Goal: Information Seeking & Learning: Learn about a topic

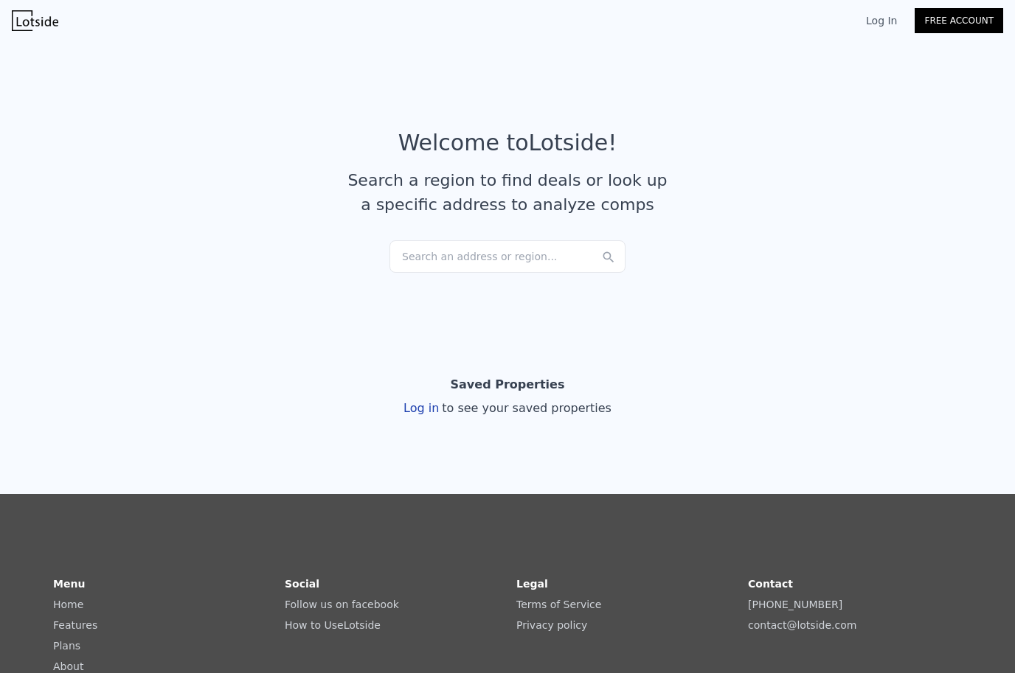
click at [412, 260] on div "Search an address or region..." at bounding box center [507, 256] width 236 height 32
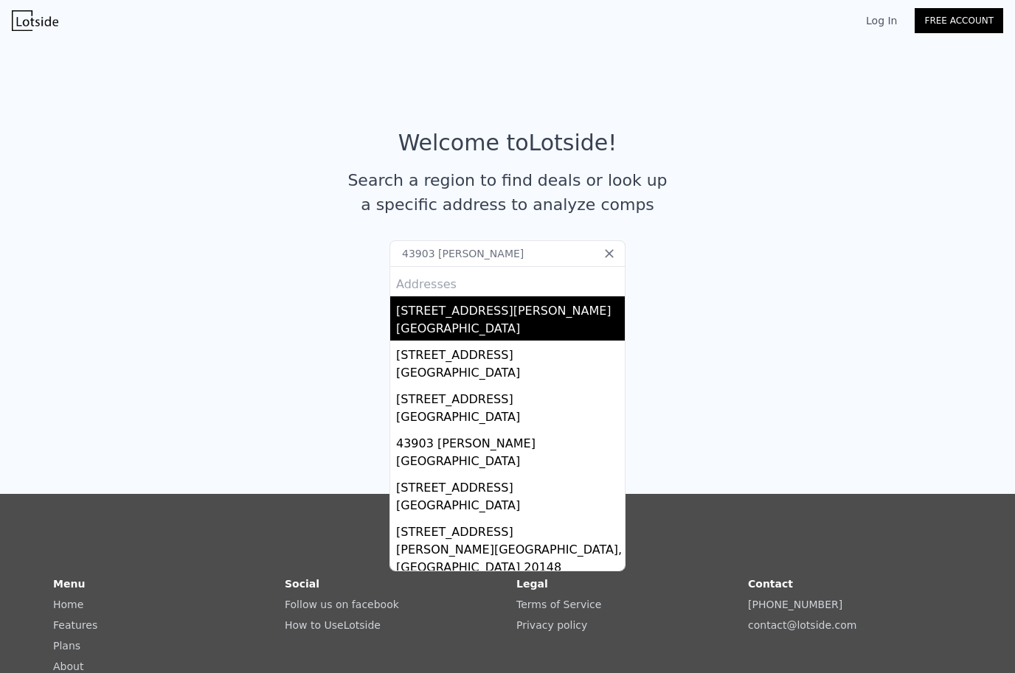
type input "43903 leelanau t"
click at [476, 331] on div "[GEOGRAPHIC_DATA]" at bounding box center [510, 330] width 229 height 21
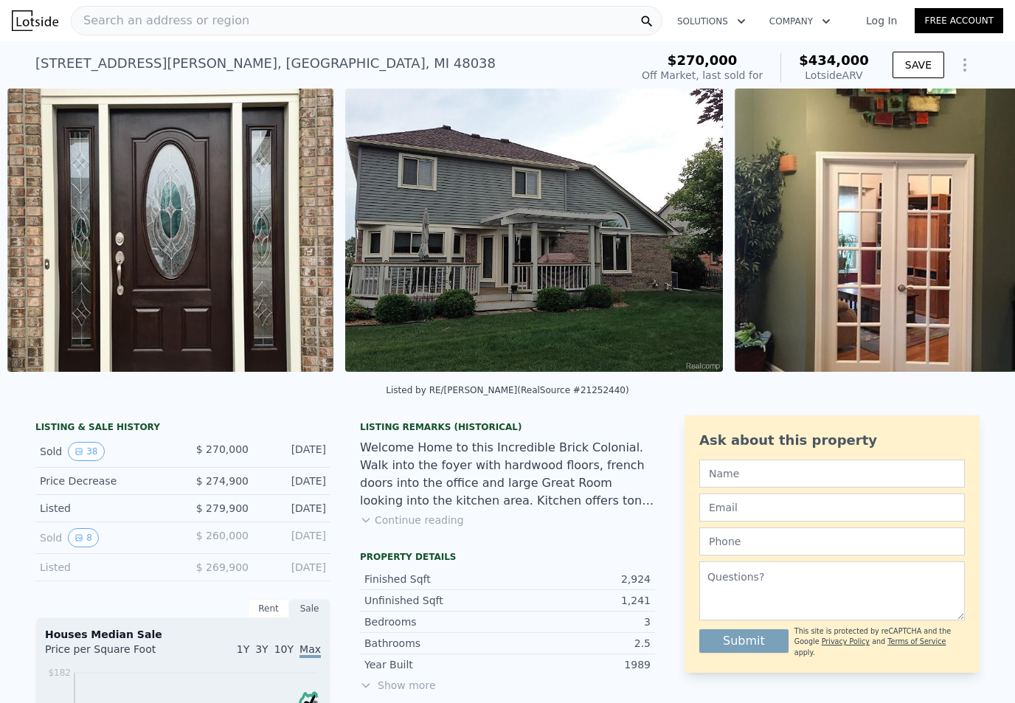
scroll to position [0, 2518]
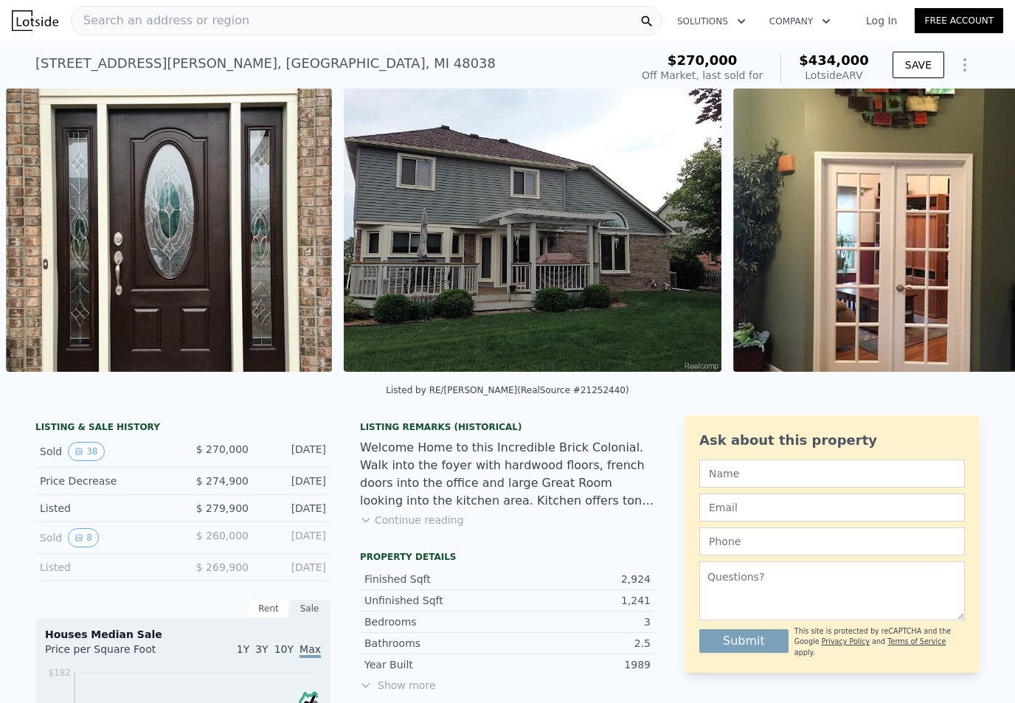
click at [514, 270] on img at bounding box center [533, 230] width 378 height 283
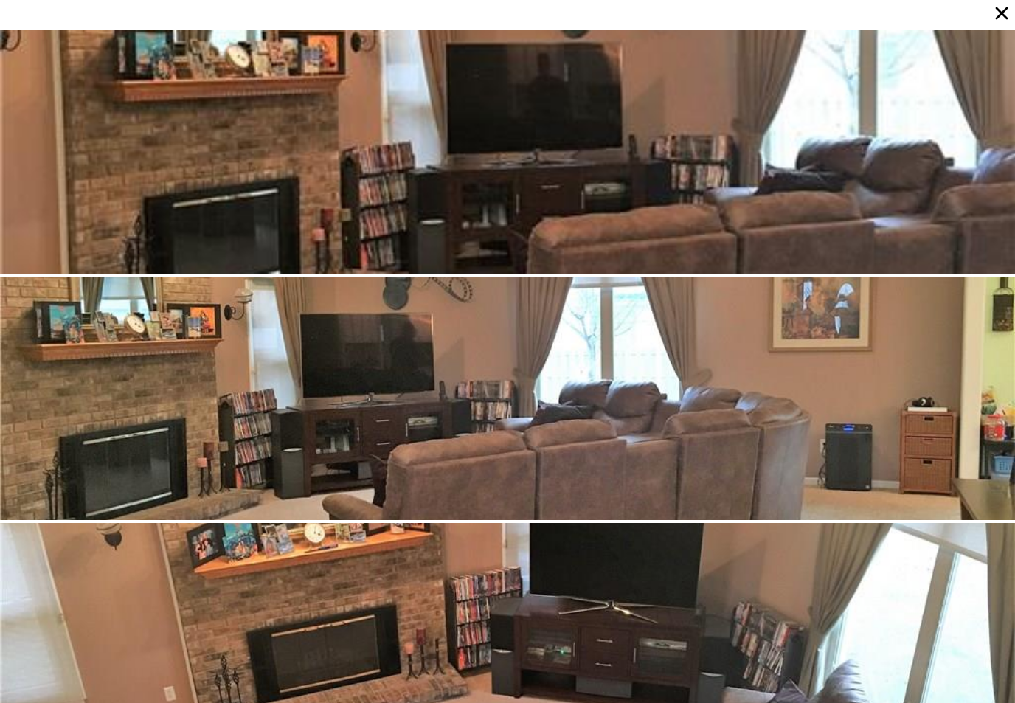
scroll to position [2707, 0]
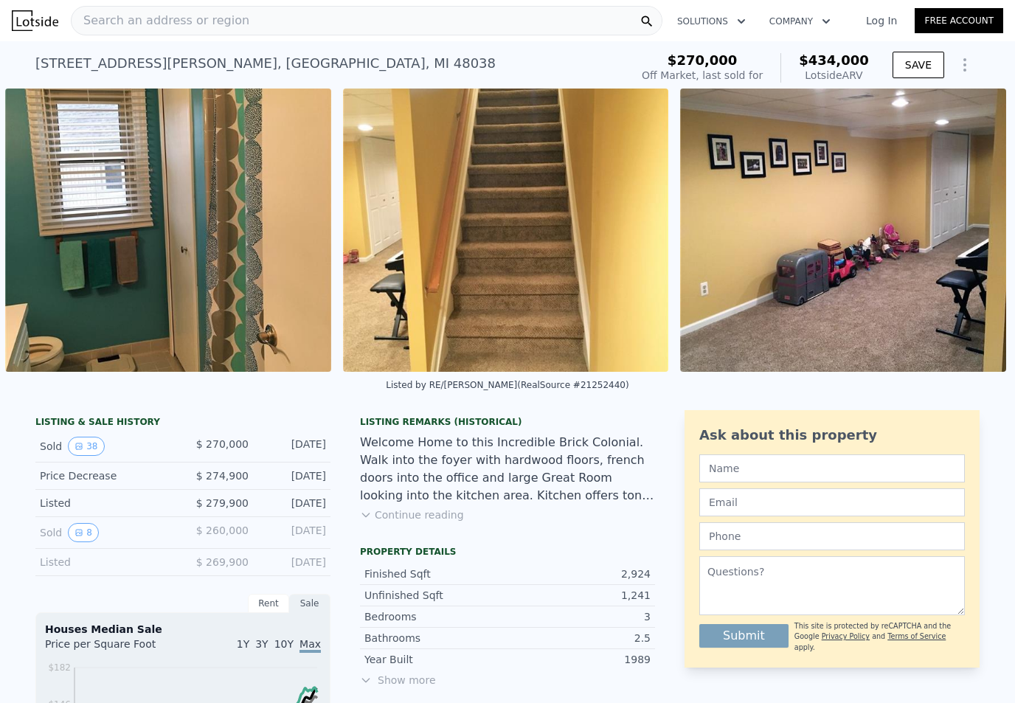
scroll to position [0, 12229]
click at [440, 276] on img at bounding box center [507, 230] width 326 height 283
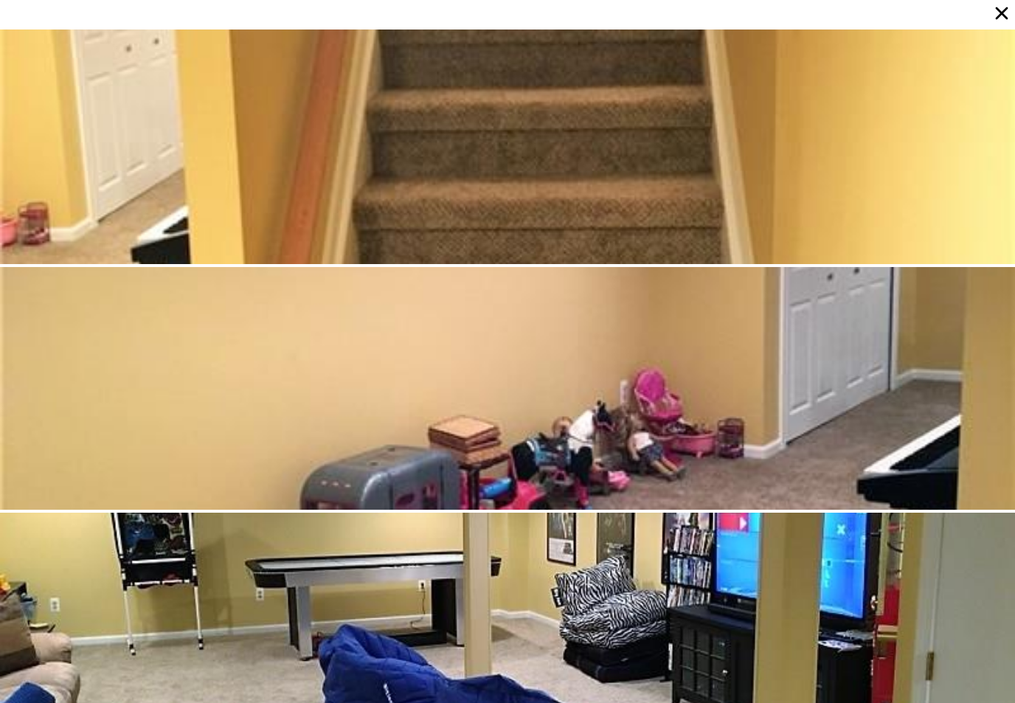
scroll to position [0, 0]
click at [1001, 15] on icon at bounding box center [1001, 13] width 21 height 21
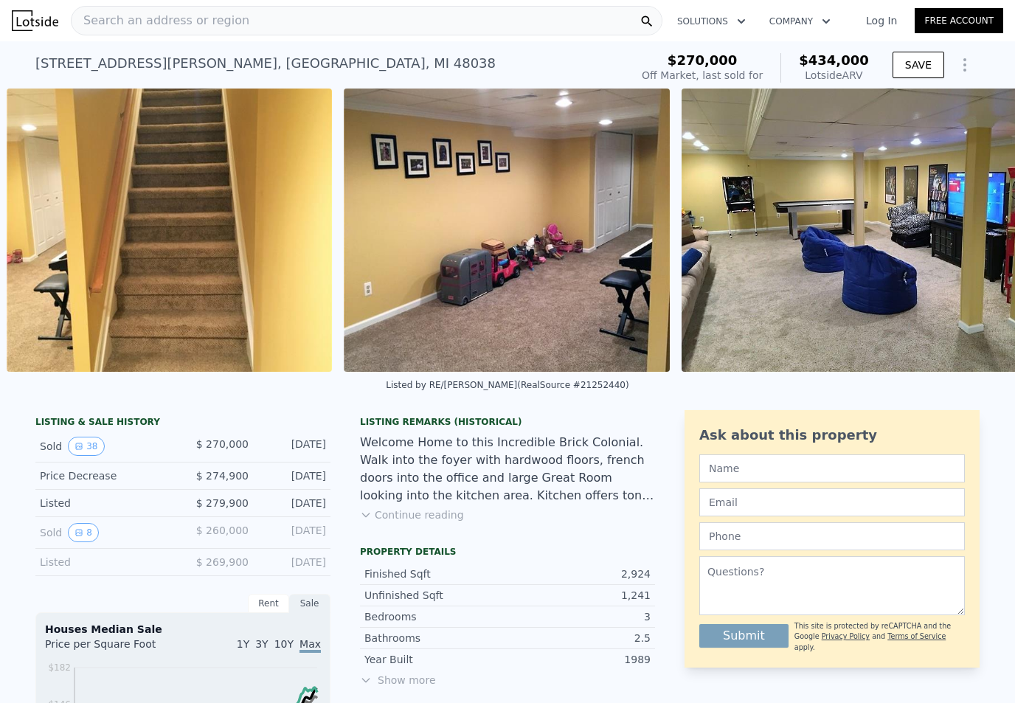
scroll to position [0, 12567]
click at [870, 283] on img at bounding box center [870, 230] width 378 height 283
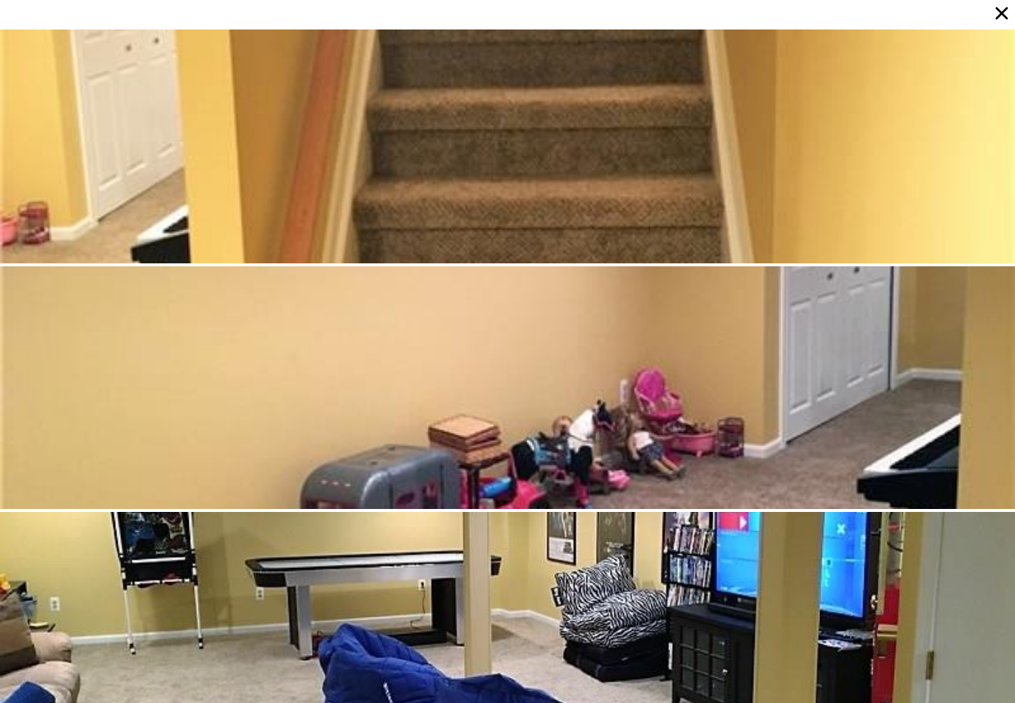
click at [740, 493] on div at bounding box center [507, 387] width 1015 height 243
click at [729, 468] on div at bounding box center [507, 388] width 1015 height 243
click at [1008, 14] on icon at bounding box center [1001, 13] width 21 height 21
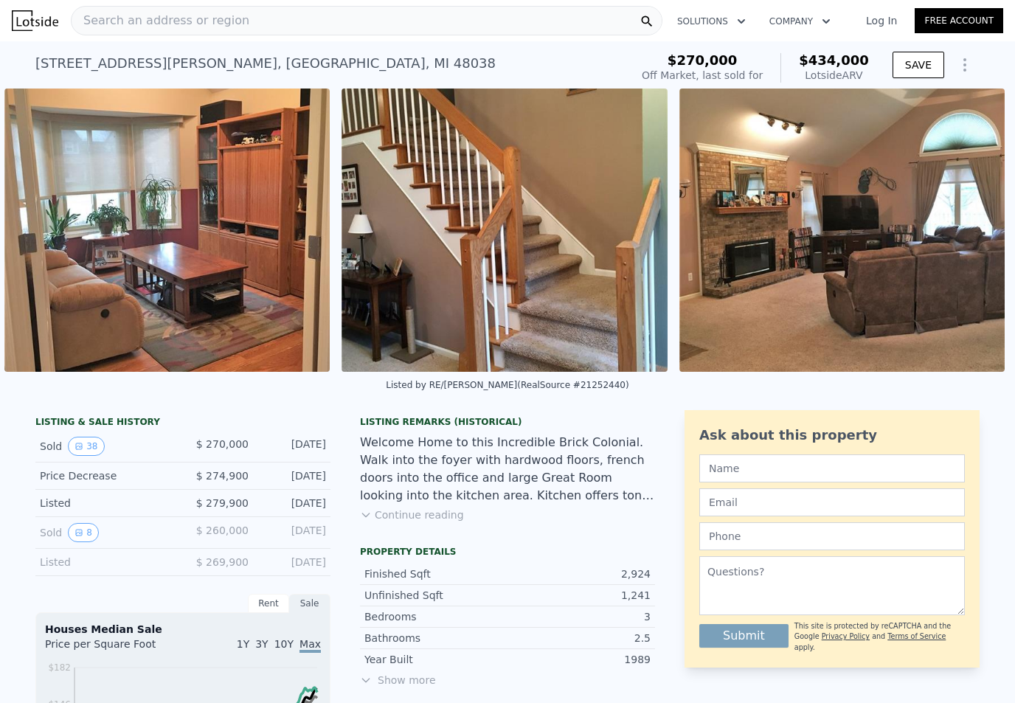
scroll to position [0, 3583]
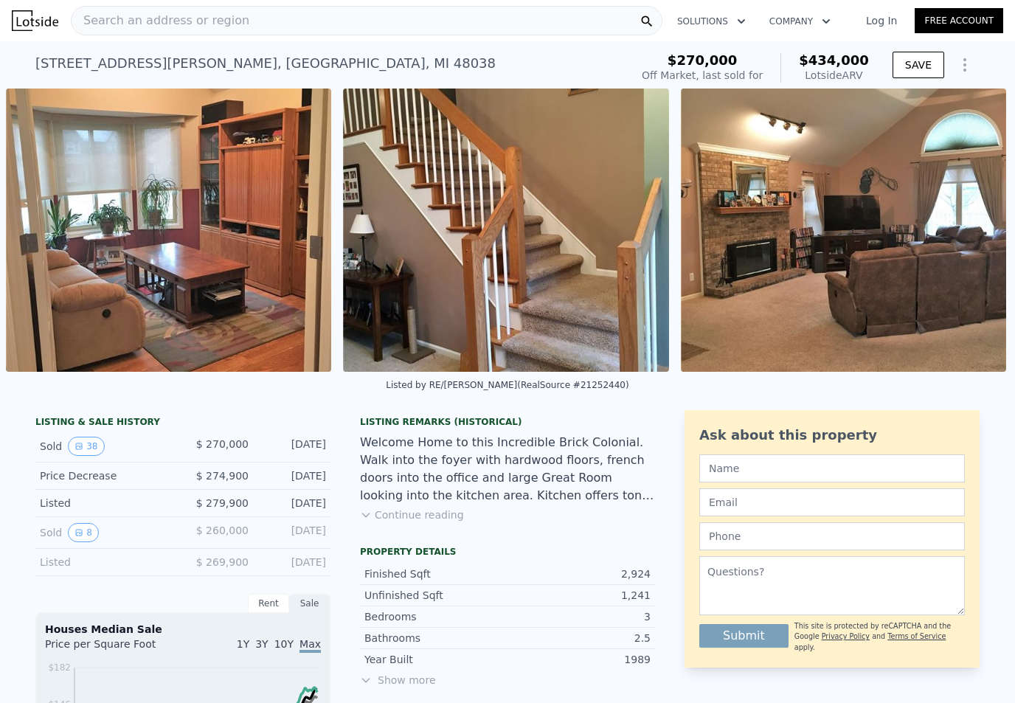
click at [361, 66] on div "43903 Leelanau Trl , Macomb County , MI 48038 Sold Mar 2017 for $270k (~ARV $43…" at bounding box center [329, 67] width 589 height 41
click at [316, 13] on div "Search an address or region" at bounding box center [367, 21] width 592 height 30
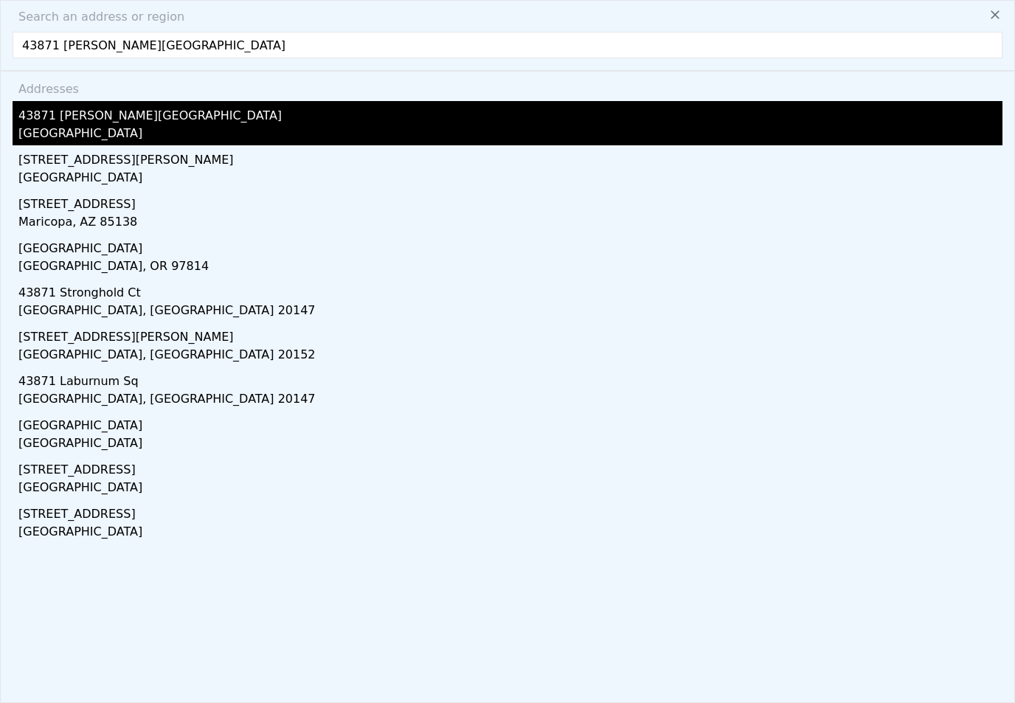
type input "43871 Robinson ridge"
click at [142, 121] on div "43871 [PERSON_NAME][GEOGRAPHIC_DATA]" at bounding box center [510, 113] width 984 height 24
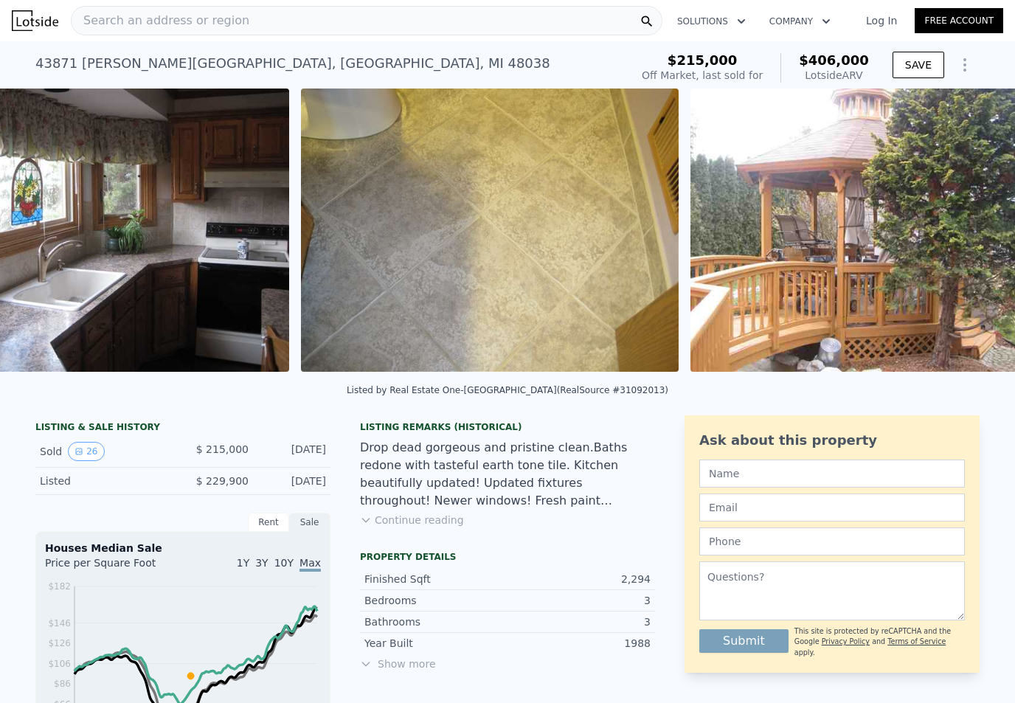
scroll to position [0, 4212]
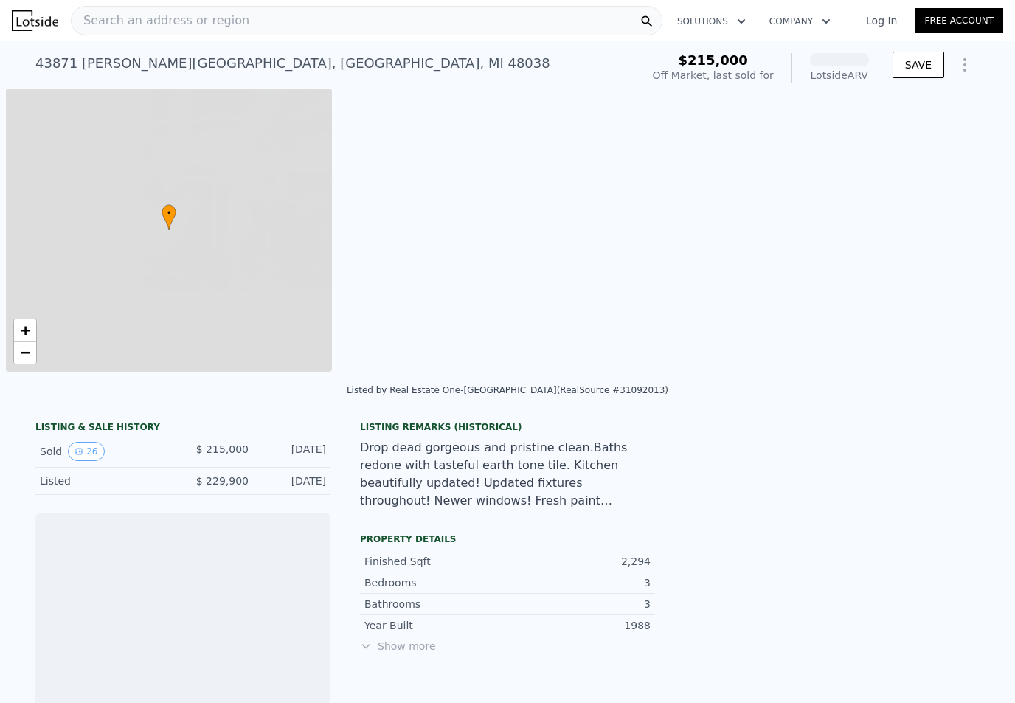
scroll to position [0, 6]
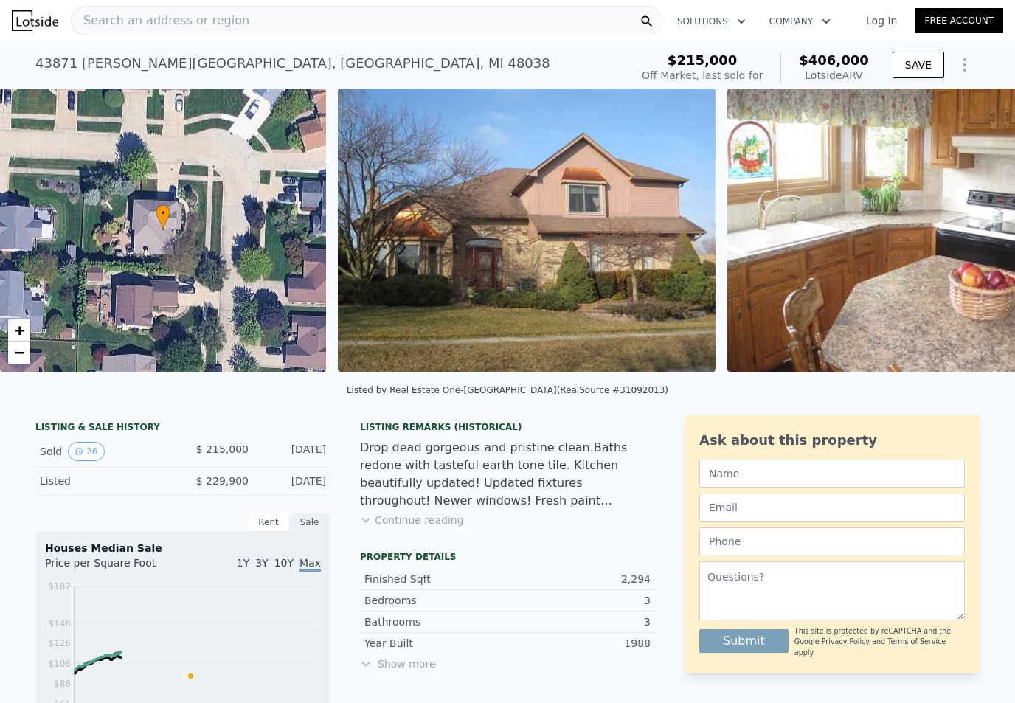
click at [306, 30] on div "Search an address or region" at bounding box center [367, 21] width 592 height 30
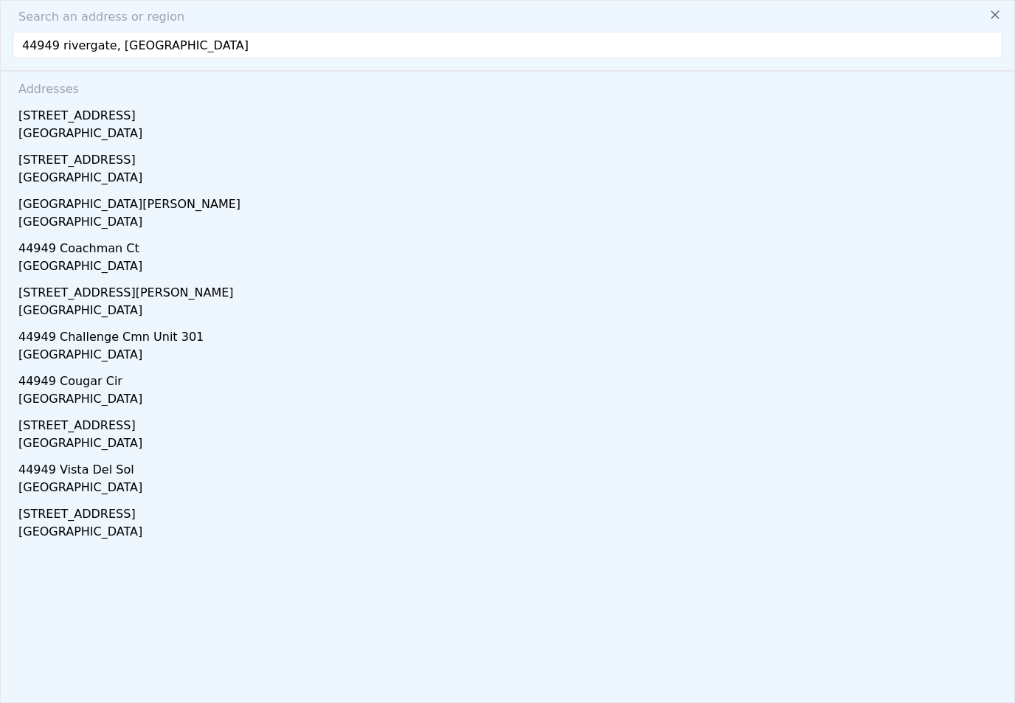
type input "44949 rivergate, [GEOGRAPHIC_DATA]"
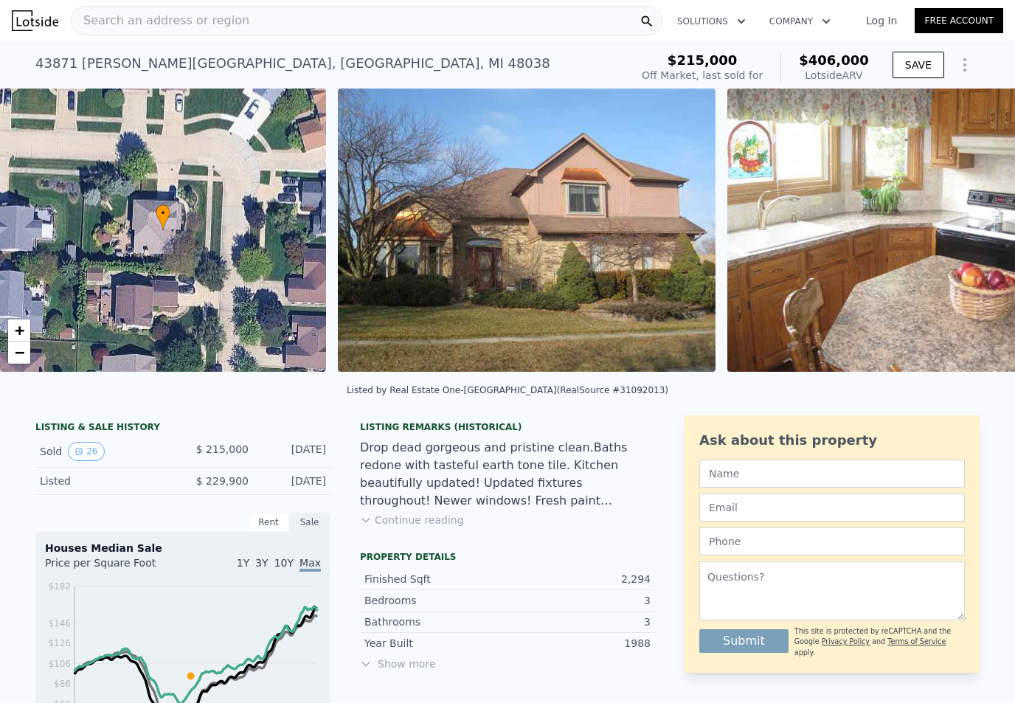
drag, startPoint x: 194, startPoint y: 63, endPoint x: 91, endPoint y: 124, distance: 120.0
click at [0, 0] on html "Search an address or region Solutions Company Open main menu Log In Free Accoun…" at bounding box center [507, 351] width 1015 height 703
click at [91, 124] on div "• + −" at bounding box center [163, 230] width 326 height 283
click at [267, 24] on div "Search an address or region" at bounding box center [367, 21] width 592 height 30
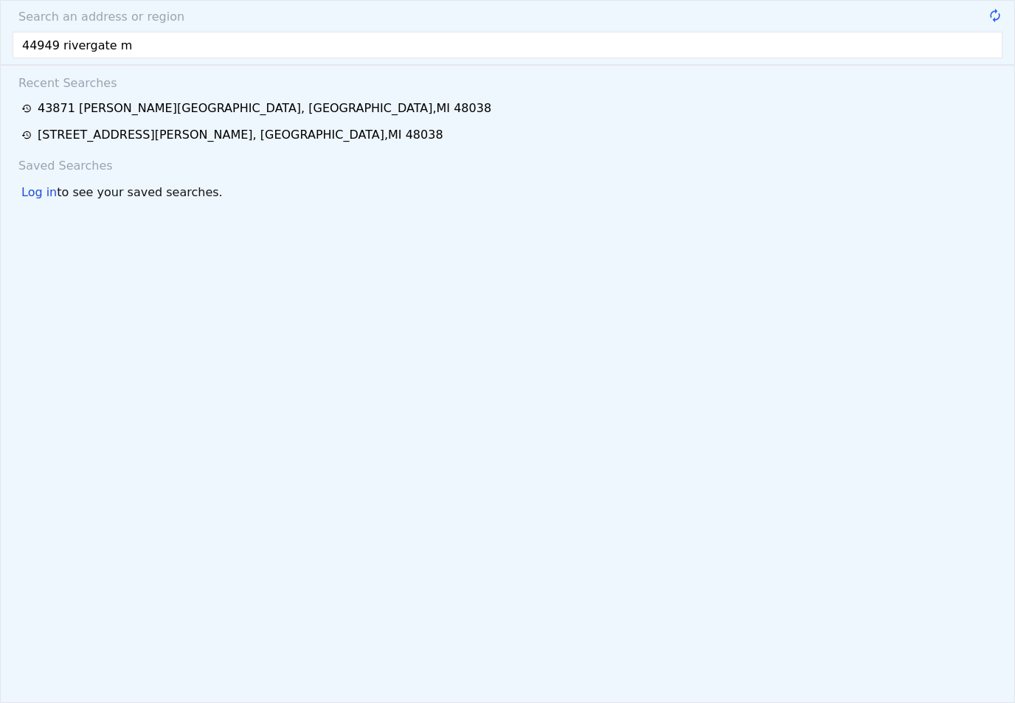
type input "[GEOGRAPHIC_DATA]"
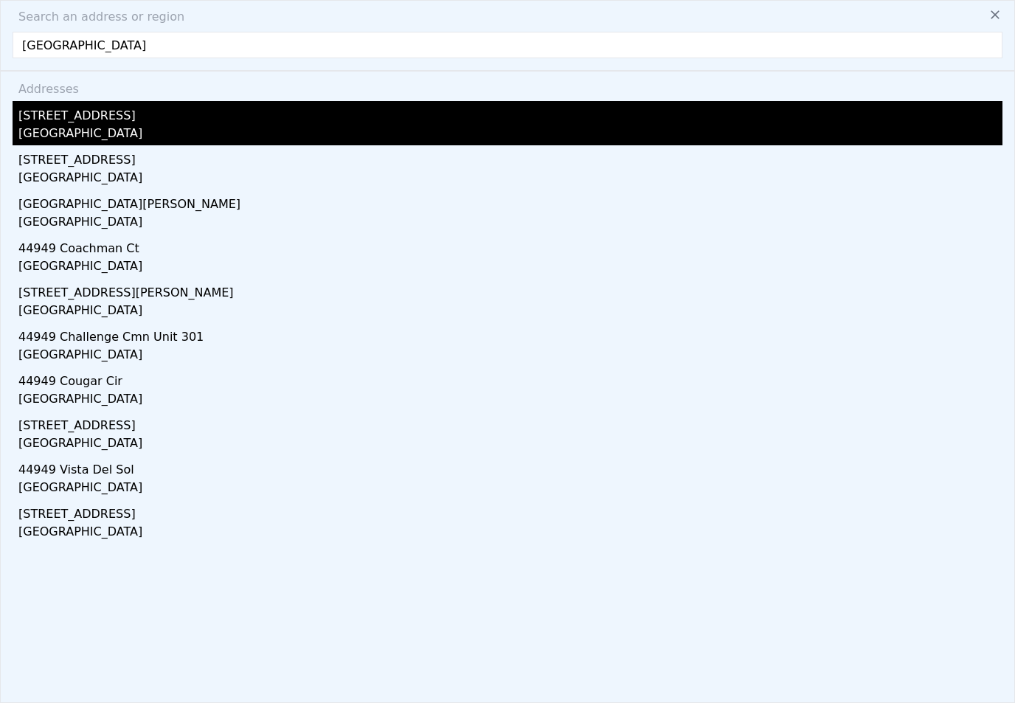
click at [119, 127] on div "[GEOGRAPHIC_DATA]" at bounding box center [510, 135] width 984 height 21
